Goal: Task Accomplishment & Management: Manage account settings

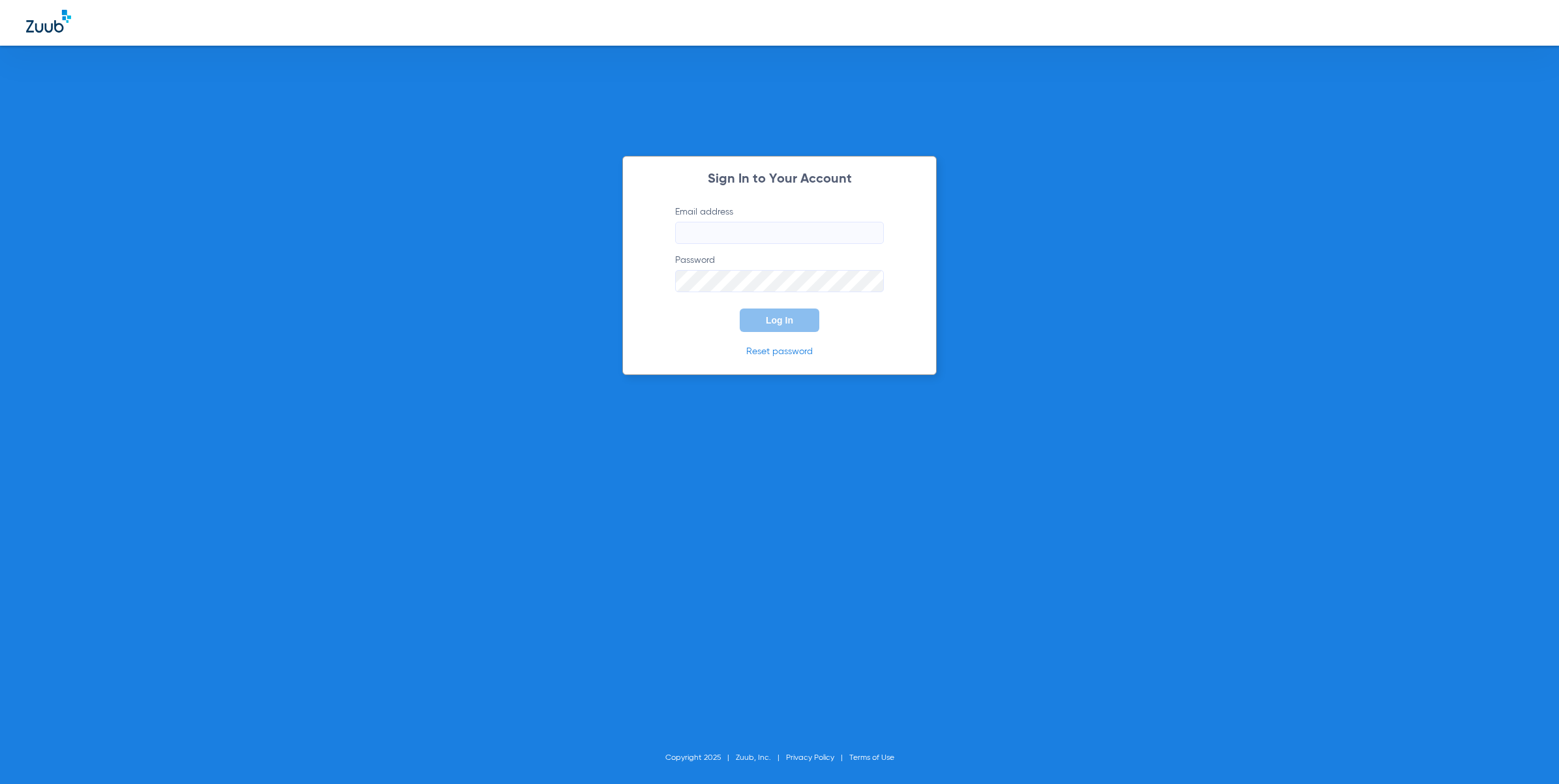
type input "[EMAIL_ADDRESS][DOMAIN_NAME]"
click at [778, 315] on span "Log In" at bounding box center [780, 320] width 28 height 11
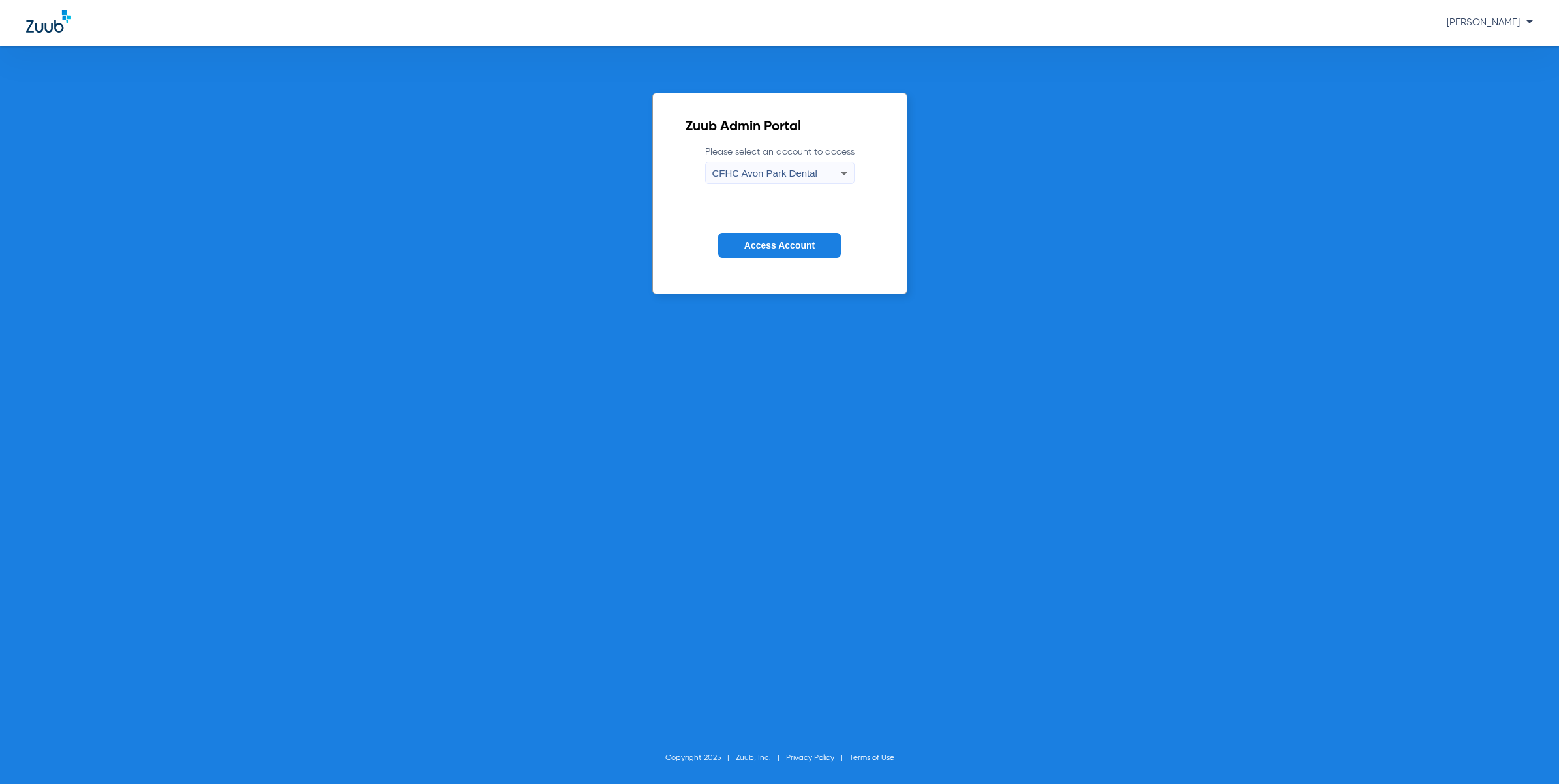
click at [801, 160] on label "Please select an account to access [GEOGRAPHIC_DATA] Dental" at bounding box center [780, 164] width 149 height 38
click at [796, 164] on div "CFHC Avon Park Dental" at bounding box center [776, 173] width 128 height 22
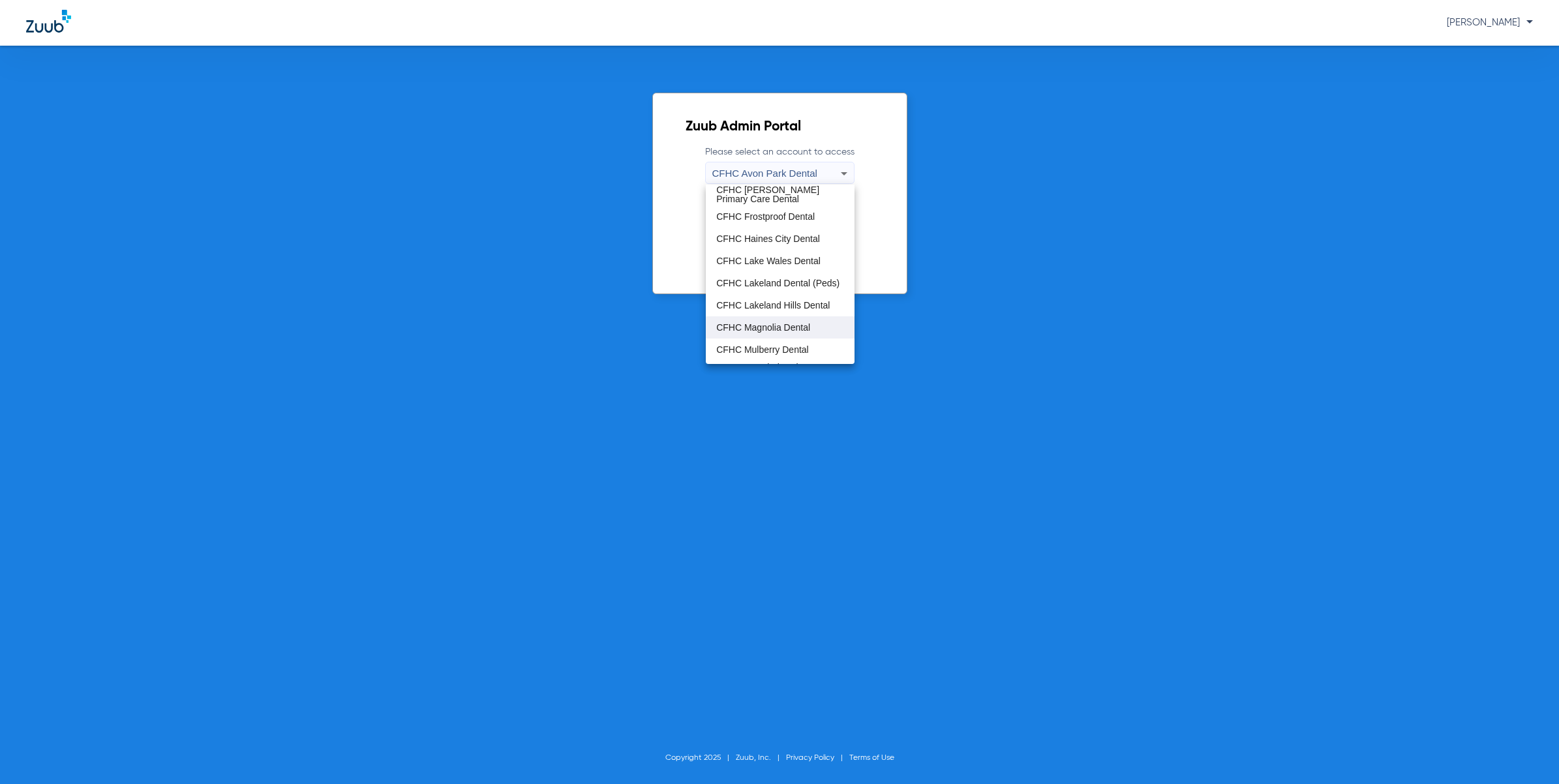
scroll to position [86, 0]
click at [790, 310] on span "CFHC Mulberry Dental" at bounding box center [763, 309] width 93 height 9
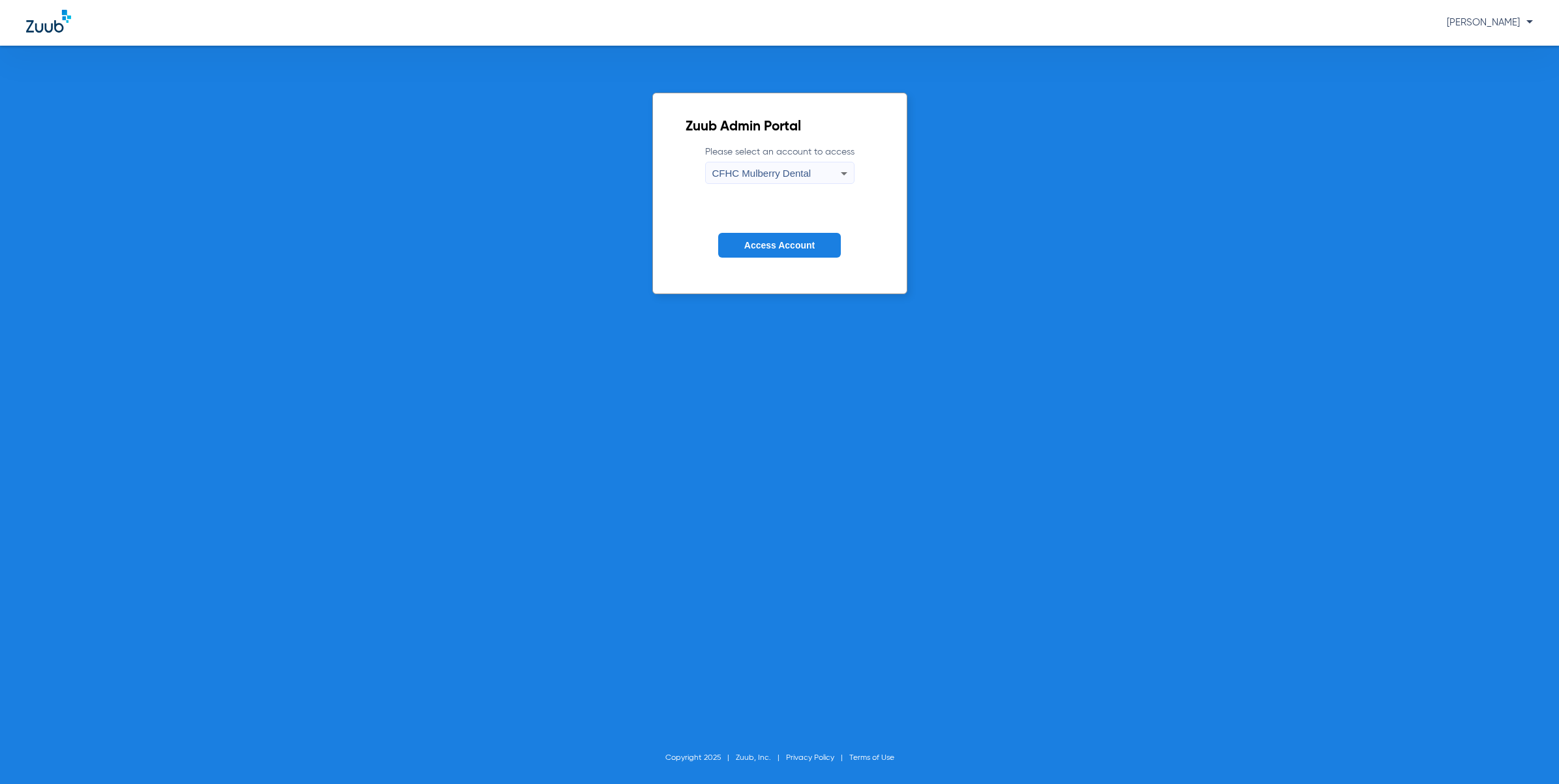
click at [800, 250] on button "Access Account" at bounding box center [780, 246] width 123 height 26
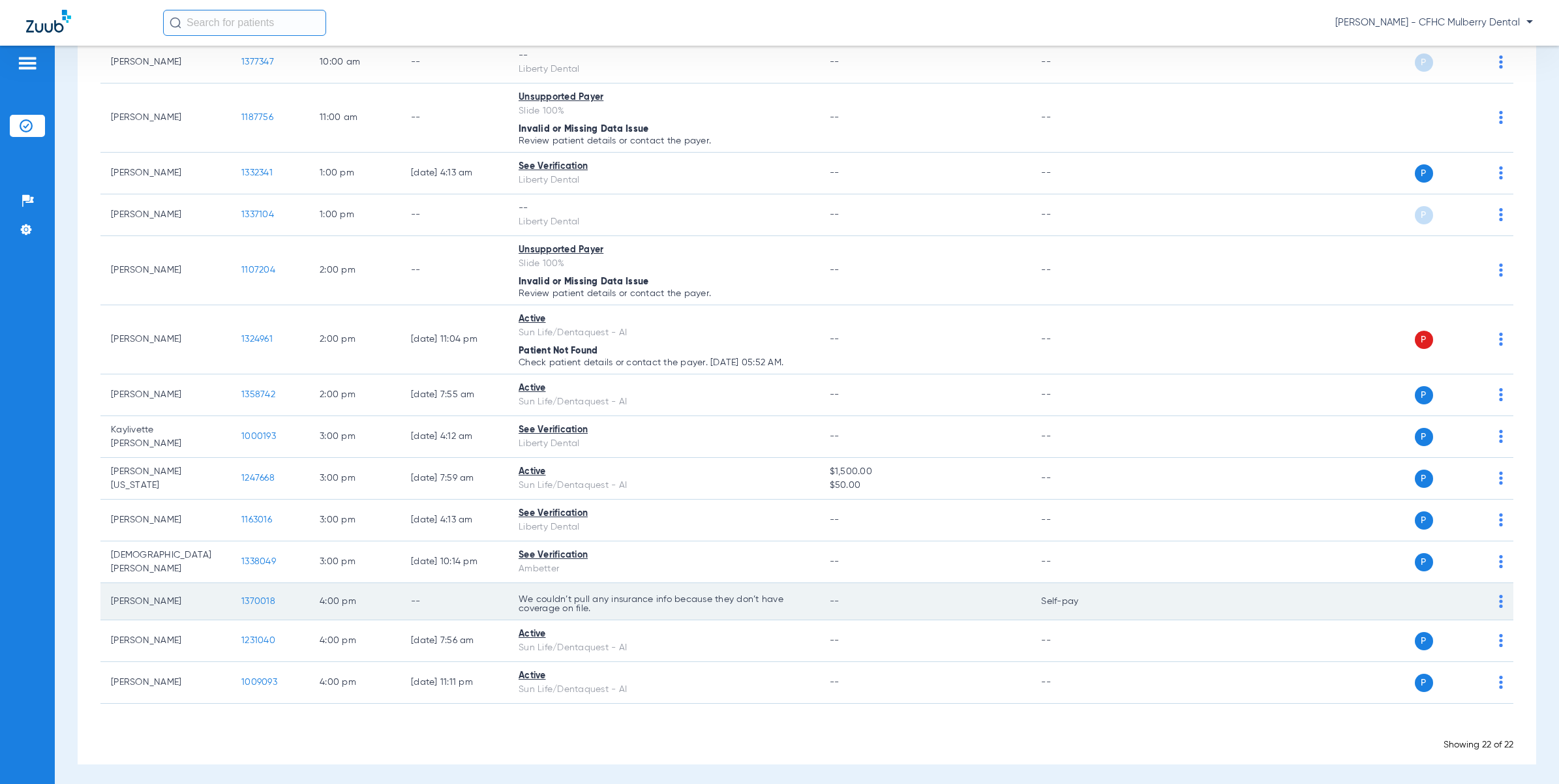
scroll to position [597, 0]
